Goal: Information Seeking & Learning: Learn about a topic

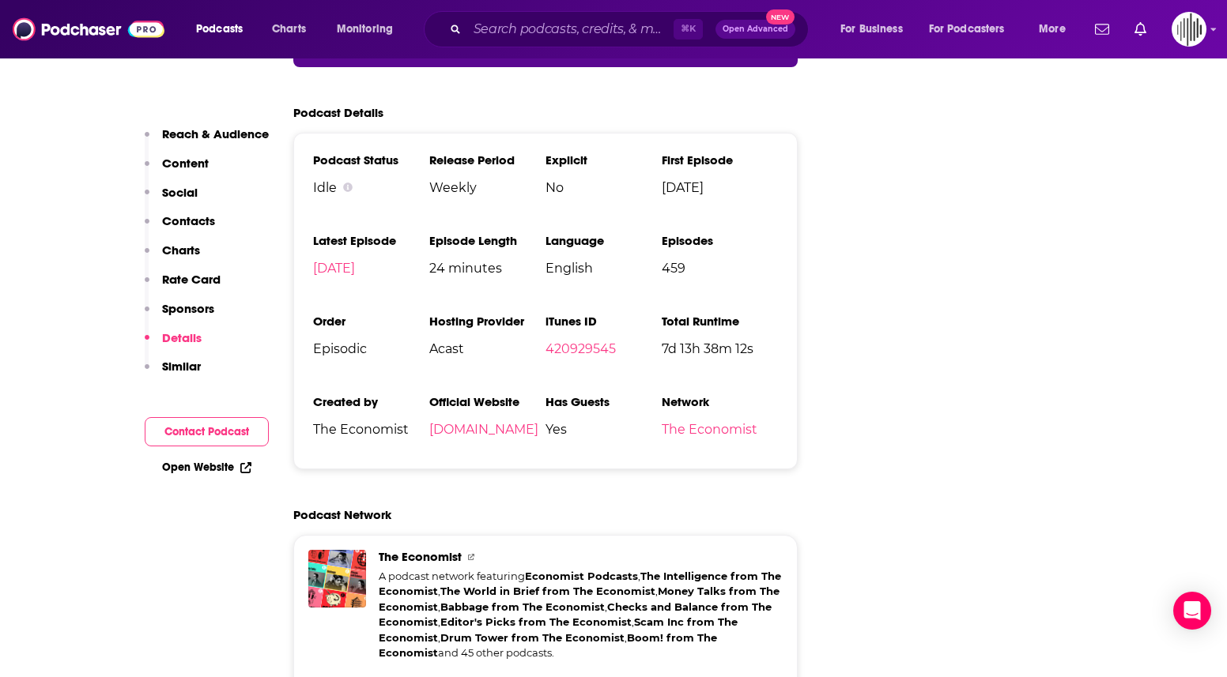
scroll to position [3438, 0]
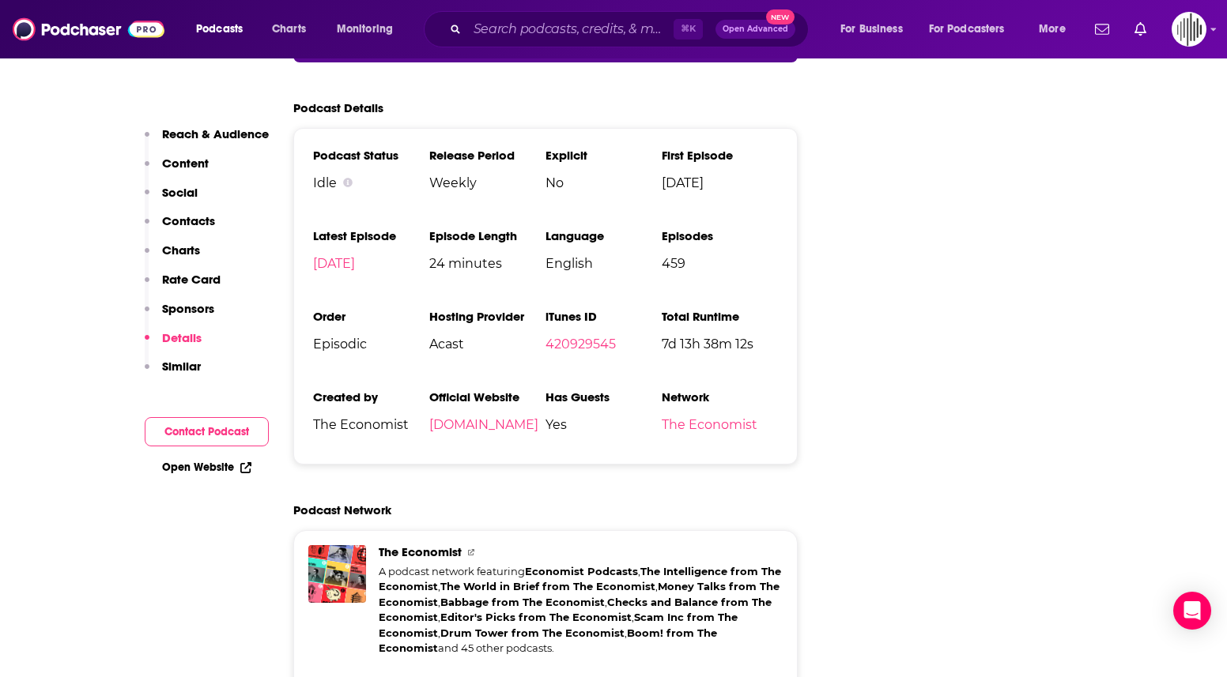
click at [189, 273] on p "Rate Card" at bounding box center [191, 279] width 58 height 15
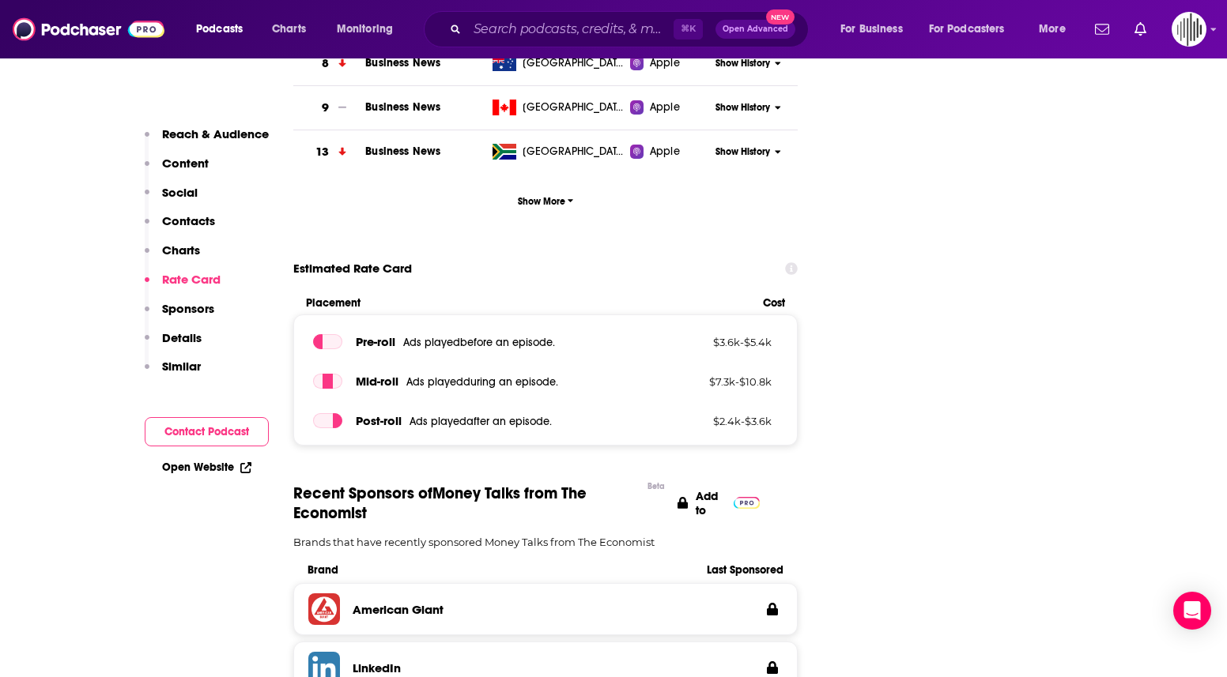
click at [206, 131] on p "Reach & Audience" at bounding box center [215, 133] width 107 height 15
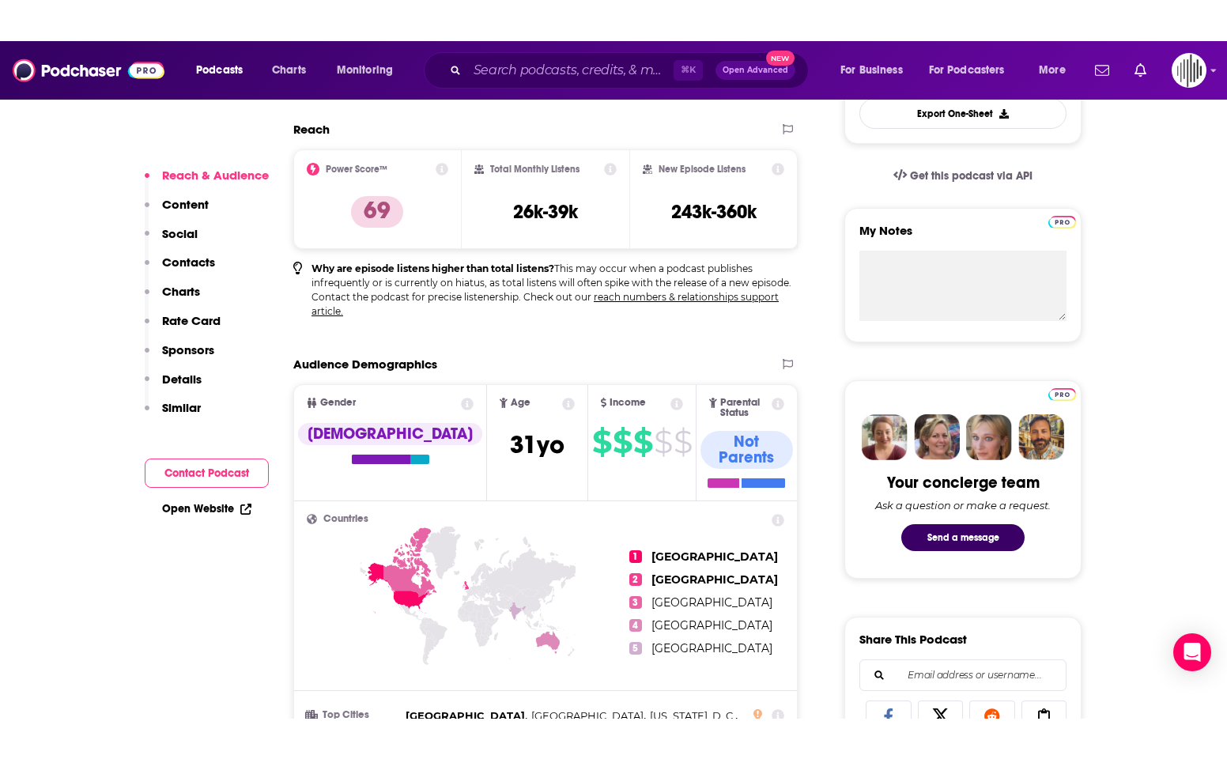
scroll to position [335, 0]
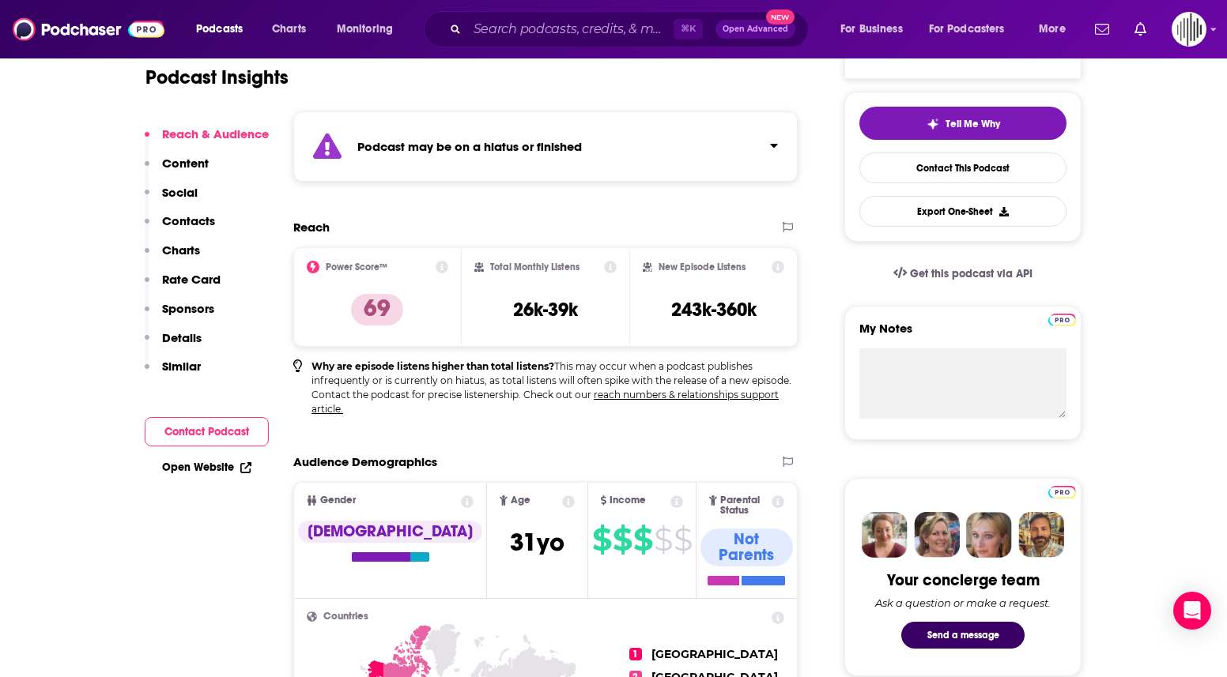
click at [585, 313] on div "Total Monthly Listens 26k-39k" at bounding box center [545, 297] width 143 height 73
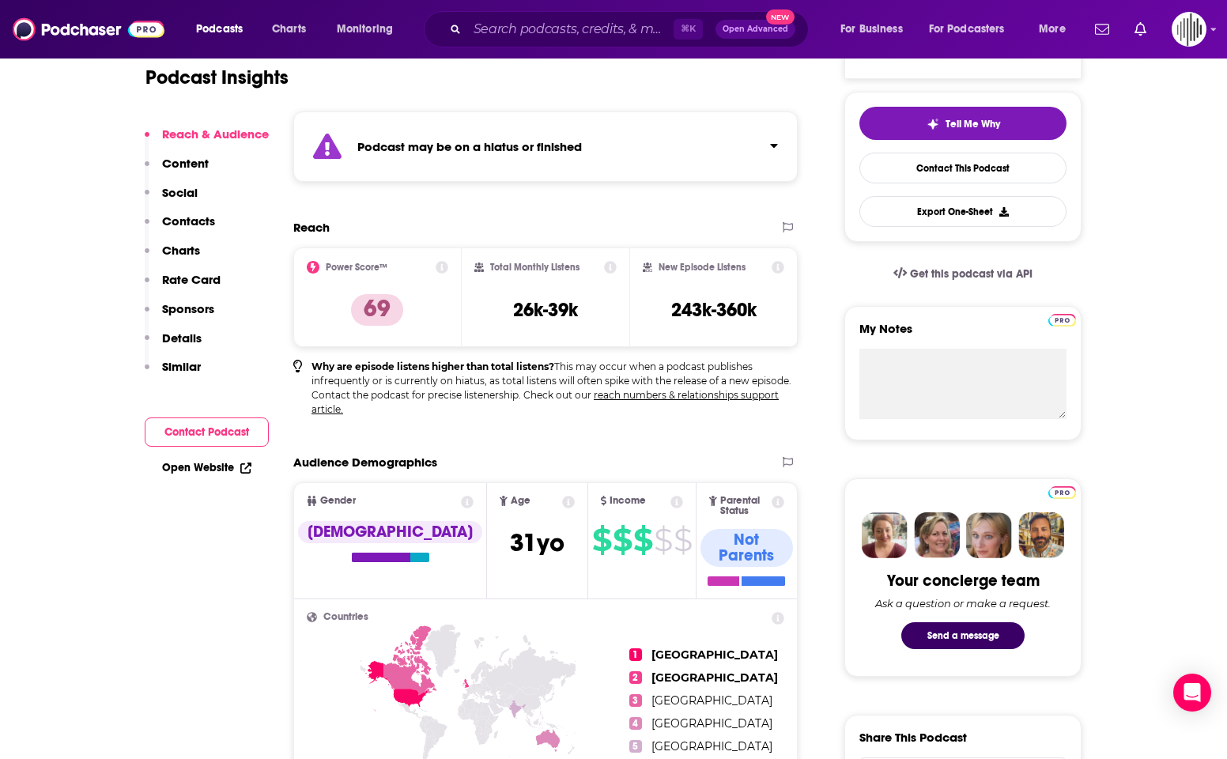
click at [779, 266] on icon at bounding box center [777, 267] width 13 height 13
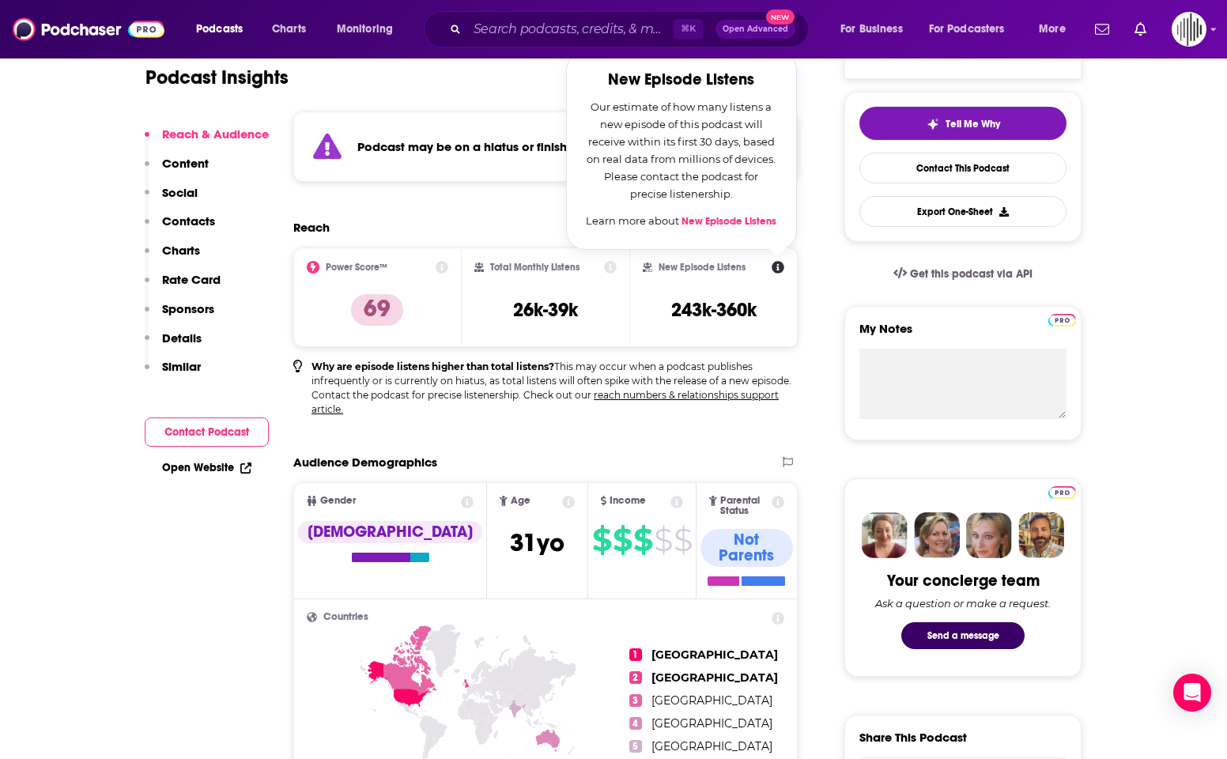
click at [609, 266] on icon at bounding box center [610, 267] width 13 height 13
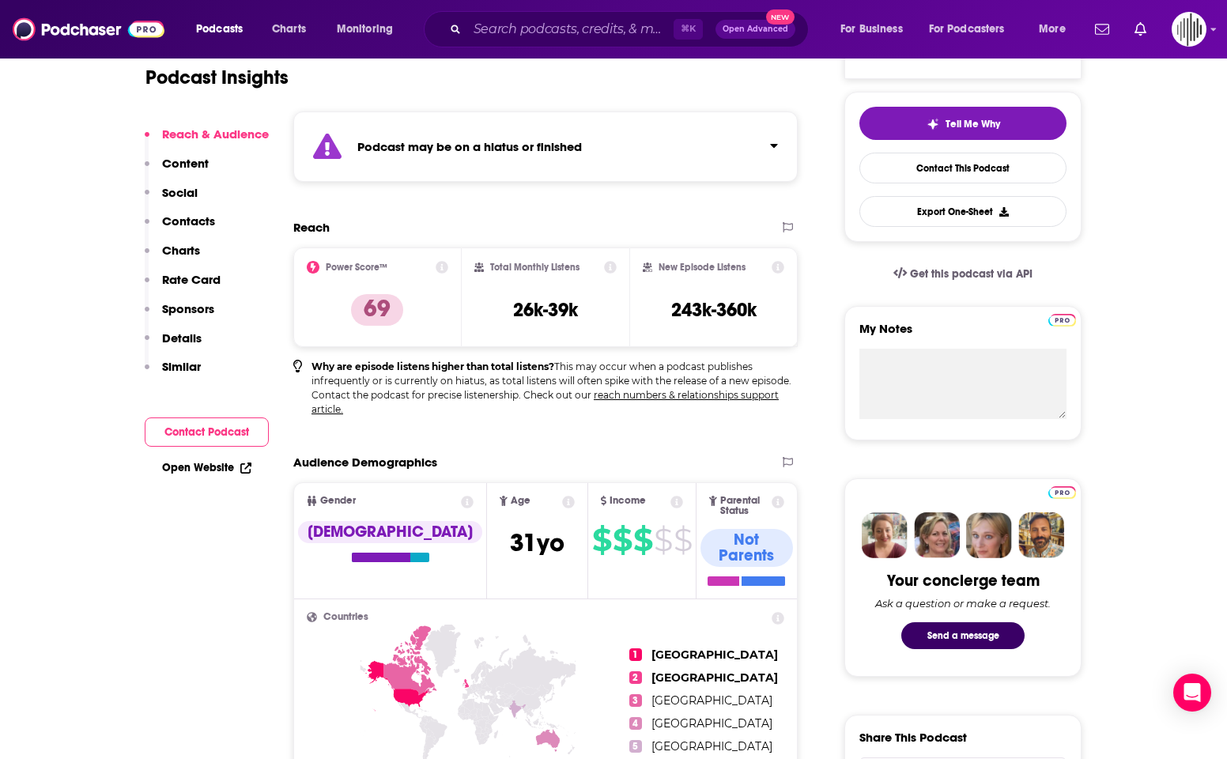
click at [575, 269] on h2 "Total Monthly Listens" at bounding box center [534, 267] width 89 height 11
